Goal: Find specific page/section: Find specific page/section

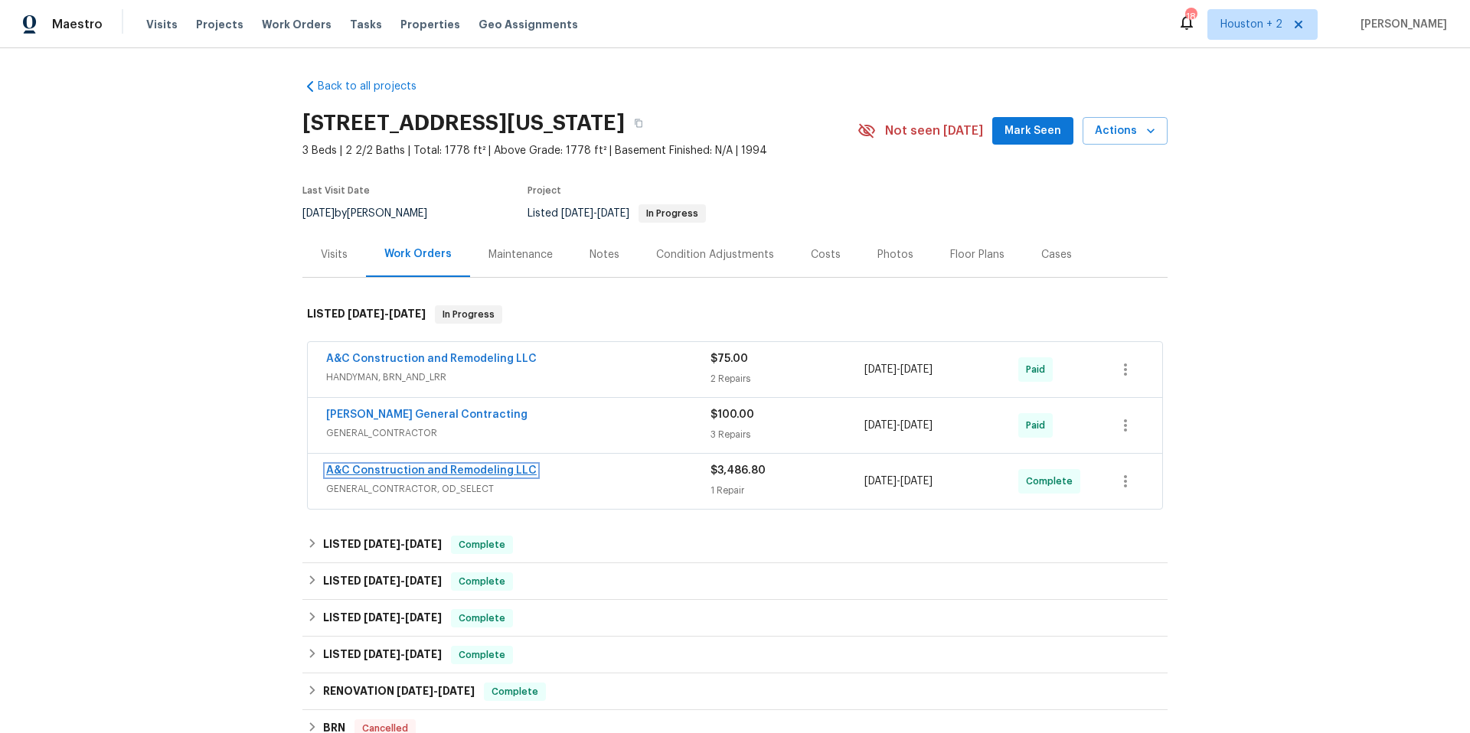
click at [450, 471] on link "A&C Construction and Remodeling LLC" at bounding box center [431, 470] width 211 height 11
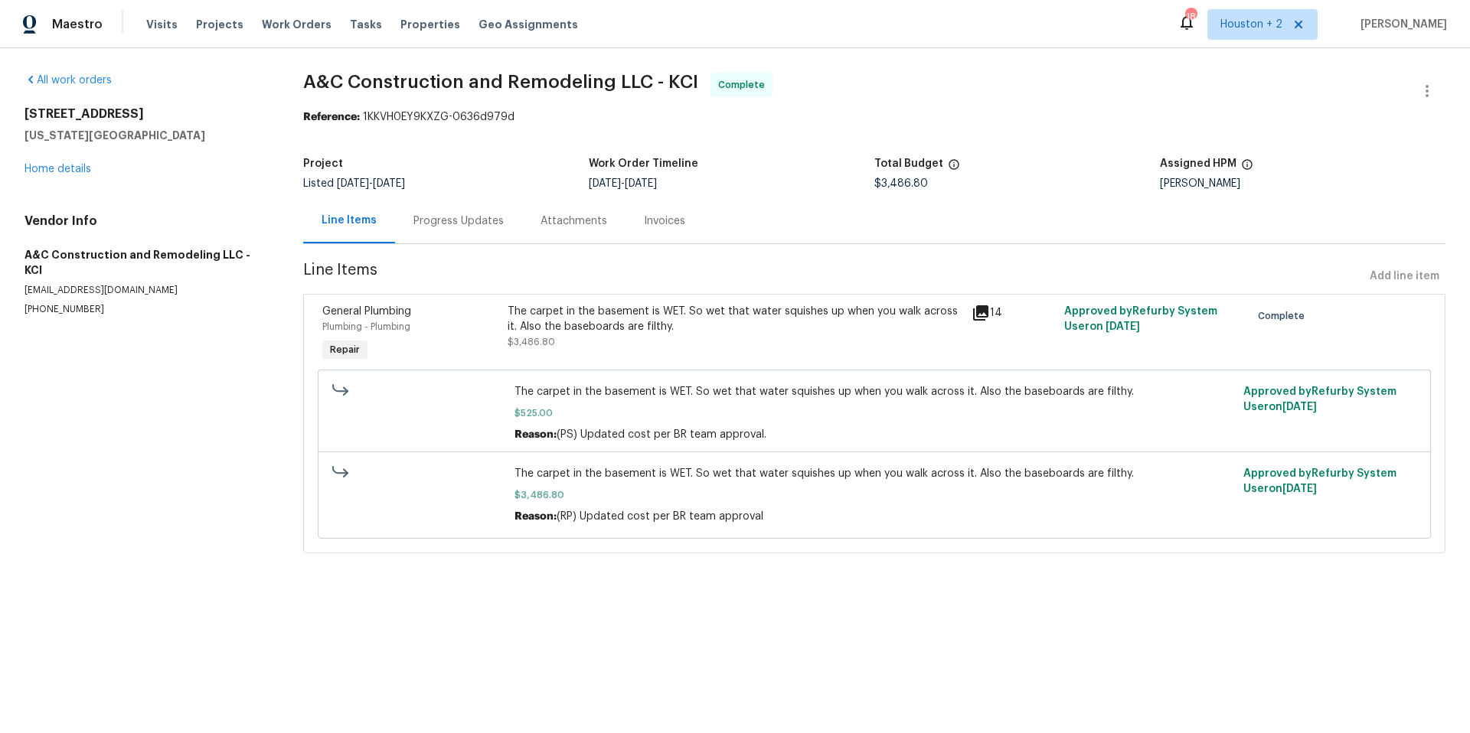
click at [981, 310] on icon at bounding box center [980, 312] width 15 height 15
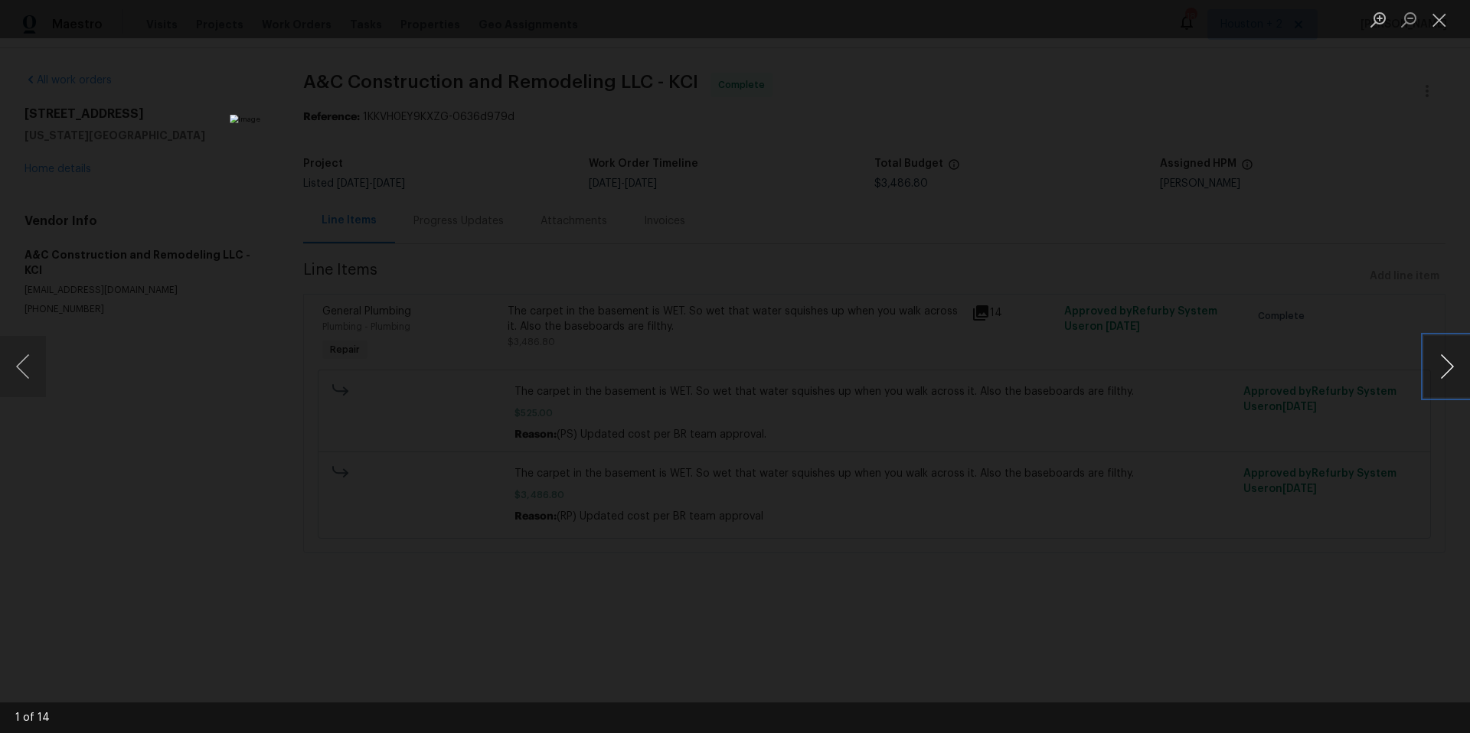
click at [1444, 364] on button "Next image" at bounding box center [1447, 366] width 46 height 61
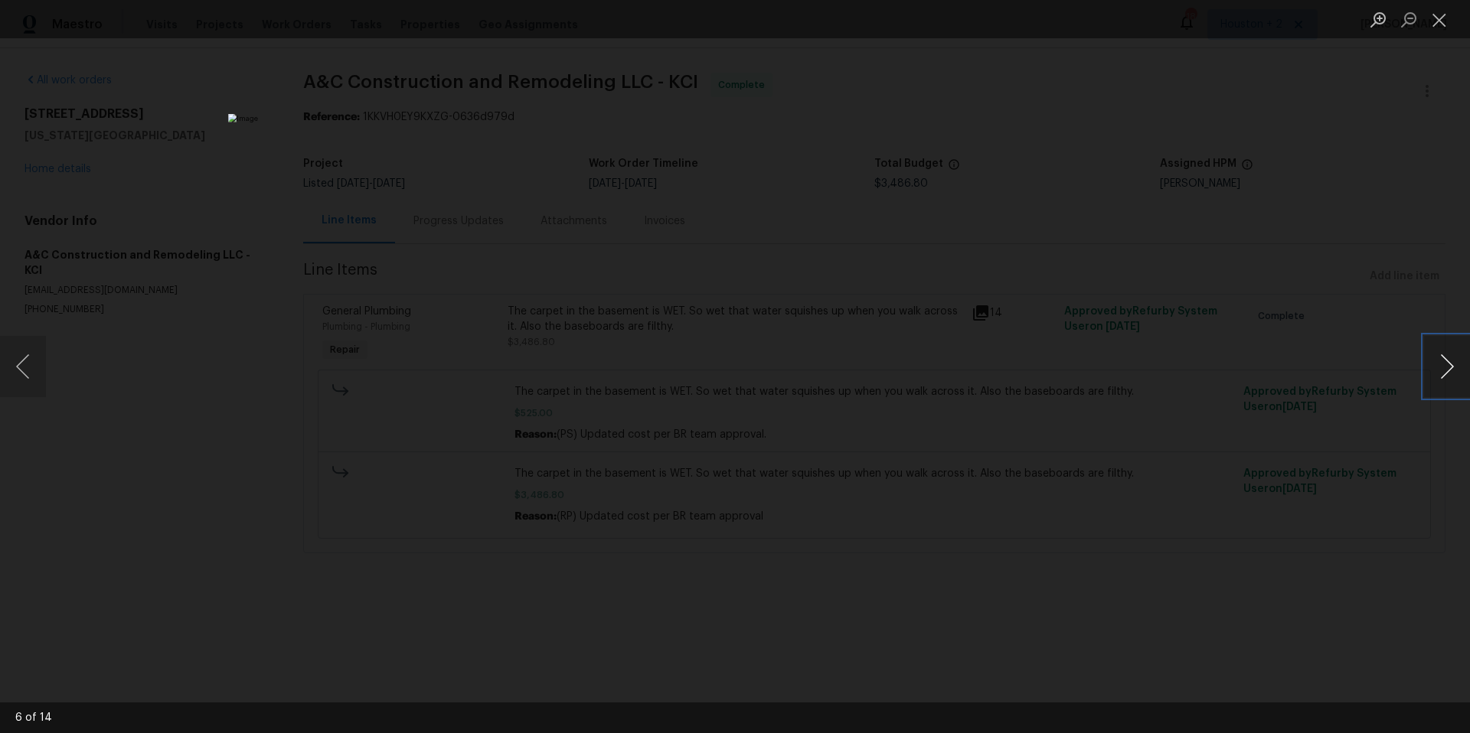
click at [1444, 364] on button "Next image" at bounding box center [1447, 366] width 46 height 61
click at [1442, 364] on button "Next image" at bounding box center [1447, 366] width 46 height 61
click at [1446, 24] on button "Close lightbox" at bounding box center [1439, 19] width 31 height 27
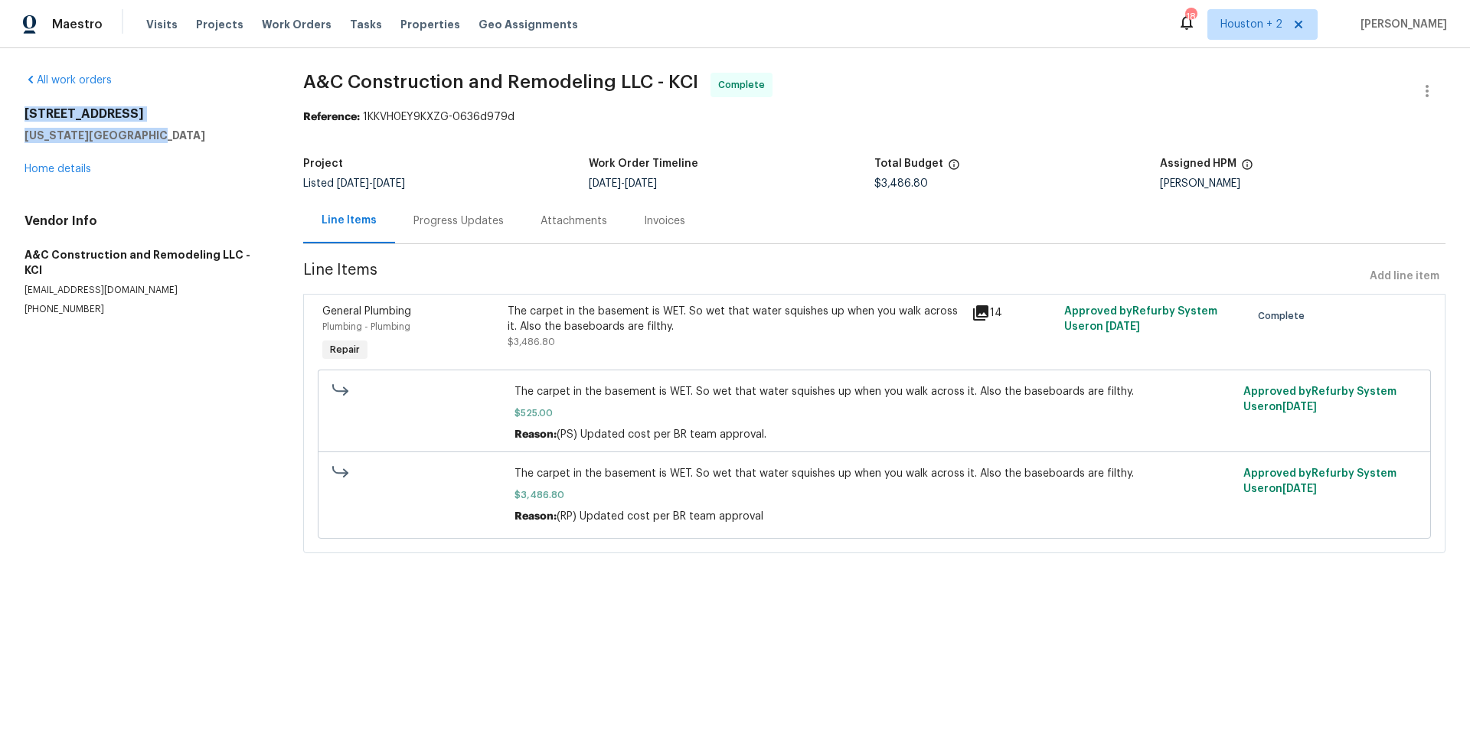
drag, startPoint x: 23, startPoint y: 113, endPoint x: 164, endPoint y: 138, distance: 143.1
click at [164, 138] on div "All work orders [STREET_ADDRESS][US_STATE] Home details Vendor Info A&C Constru…" at bounding box center [735, 322] width 1470 height 548
copy div "[STREET_ADDRESS][US_STATE]"
